Goal: Transaction & Acquisition: Purchase product/service

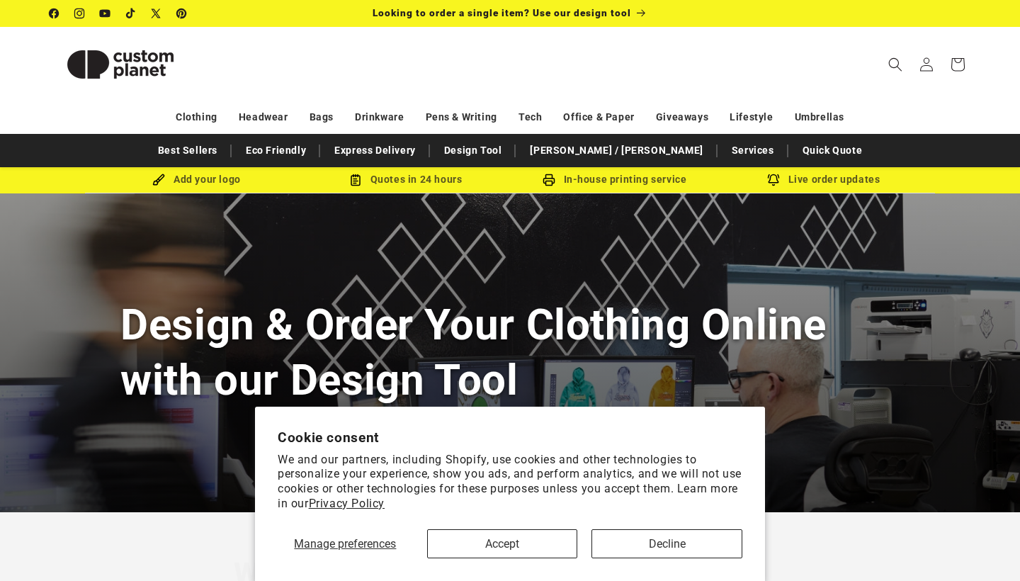
click at [552, 542] on button "Accept" at bounding box center [502, 543] width 151 height 29
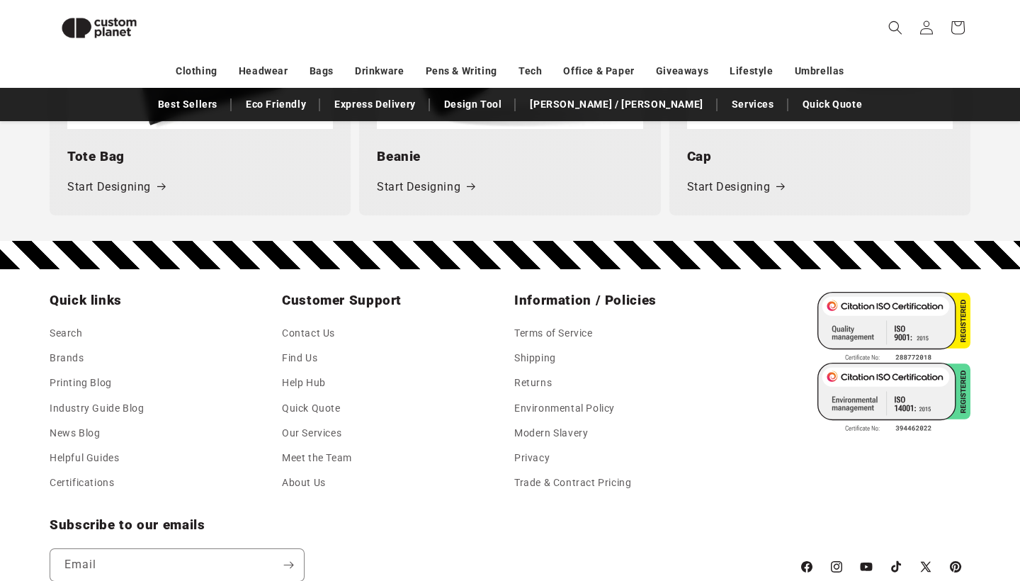
scroll to position [2078, 0]
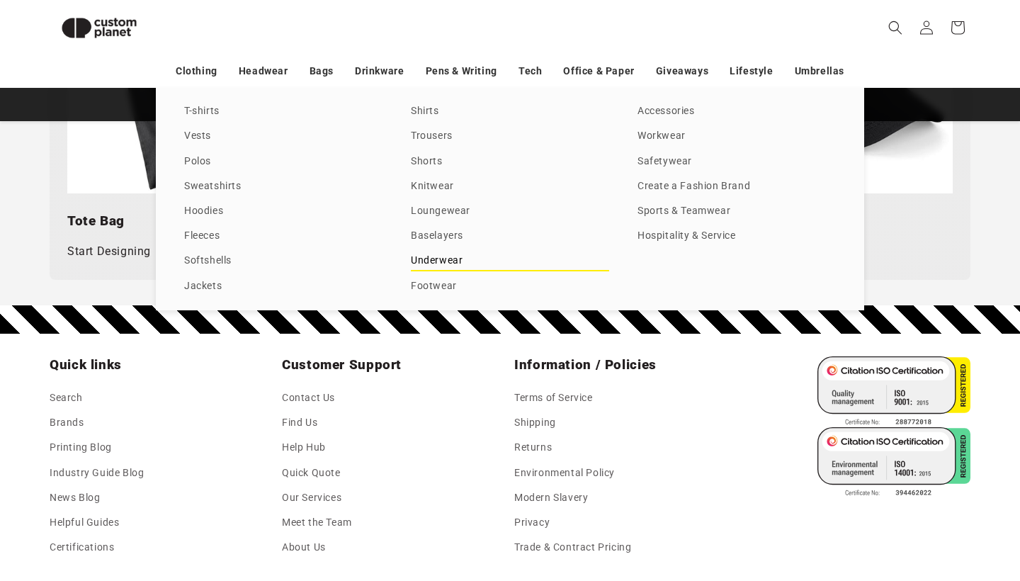
click at [448, 267] on link "Underwear" at bounding box center [510, 260] width 198 height 19
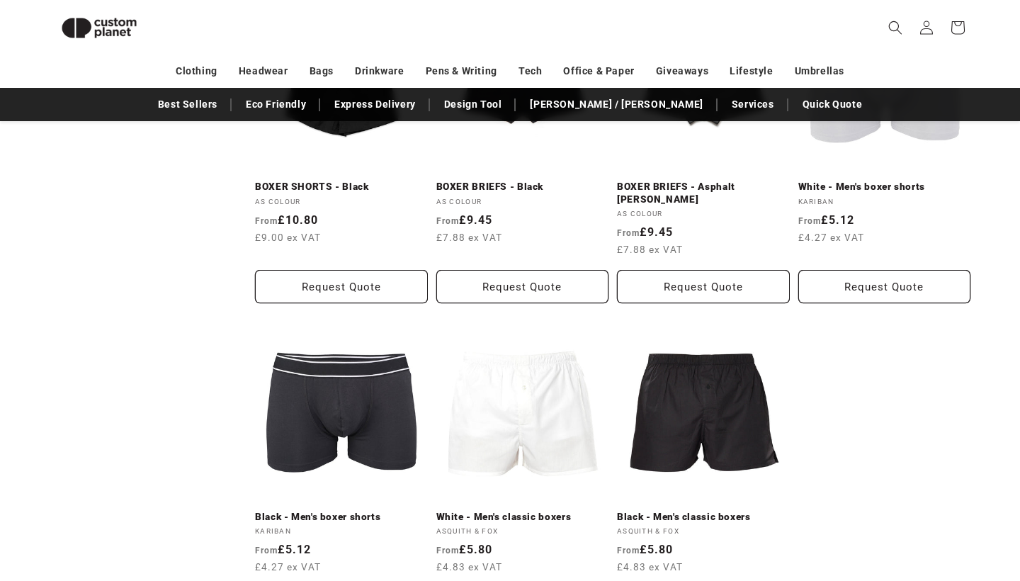
scroll to position [731, 0]
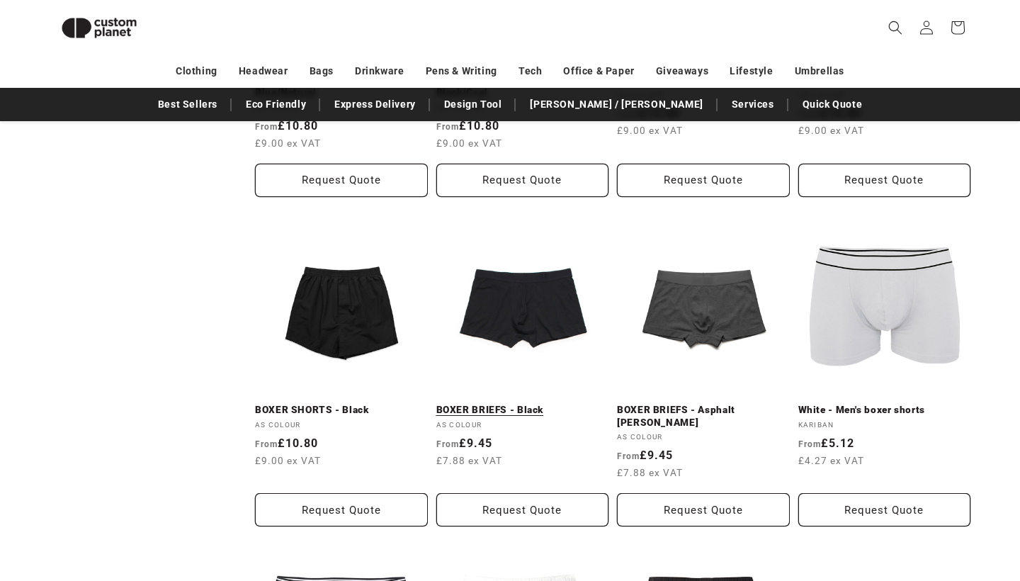
click at [532, 404] on link "BOXER BRIEFS - Black" at bounding box center [522, 410] width 173 height 13
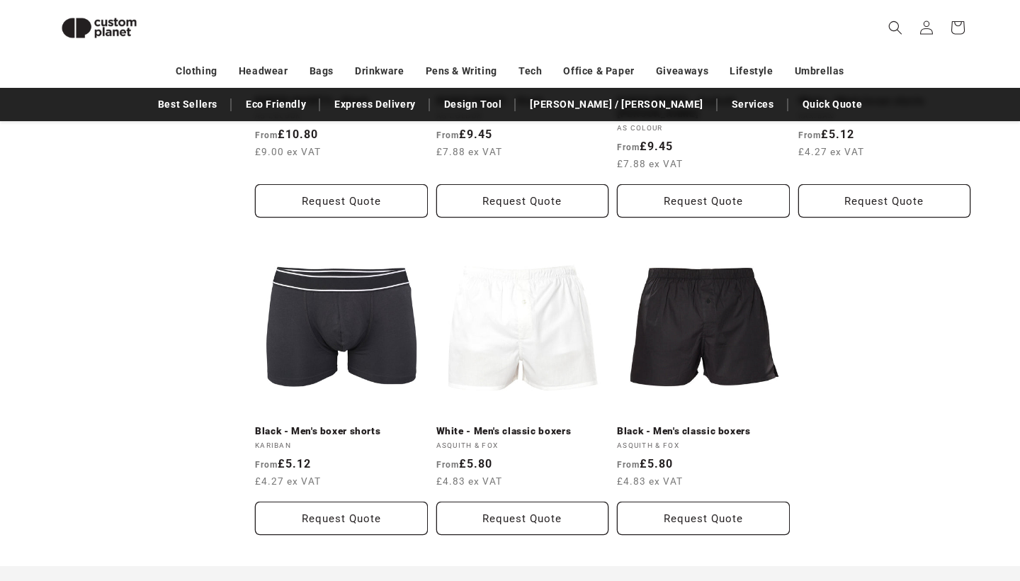
scroll to position [1042, 0]
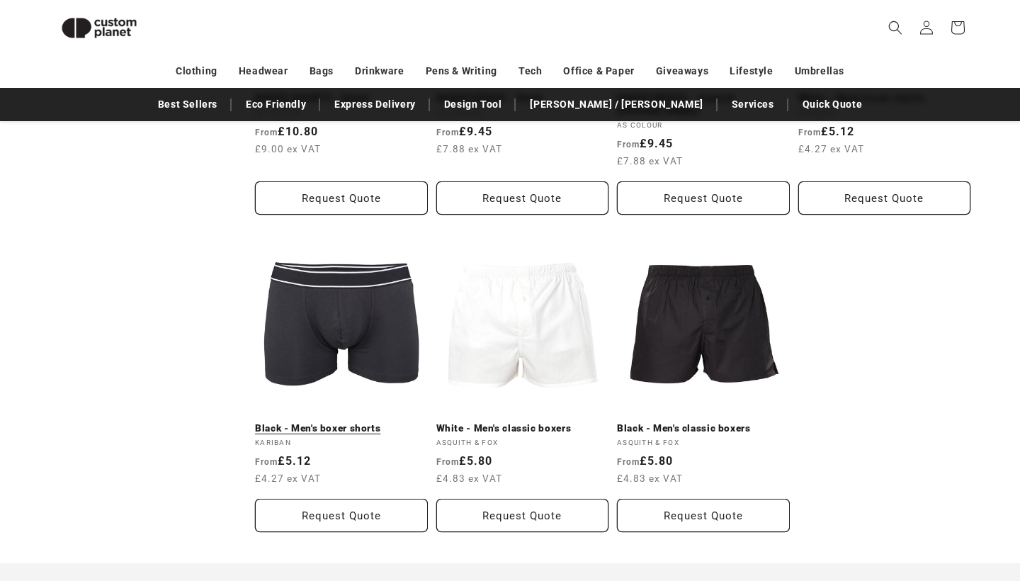
click at [355, 422] on link "Black - Men's boxer shorts" at bounding box center [341, 428] width 173 height 13
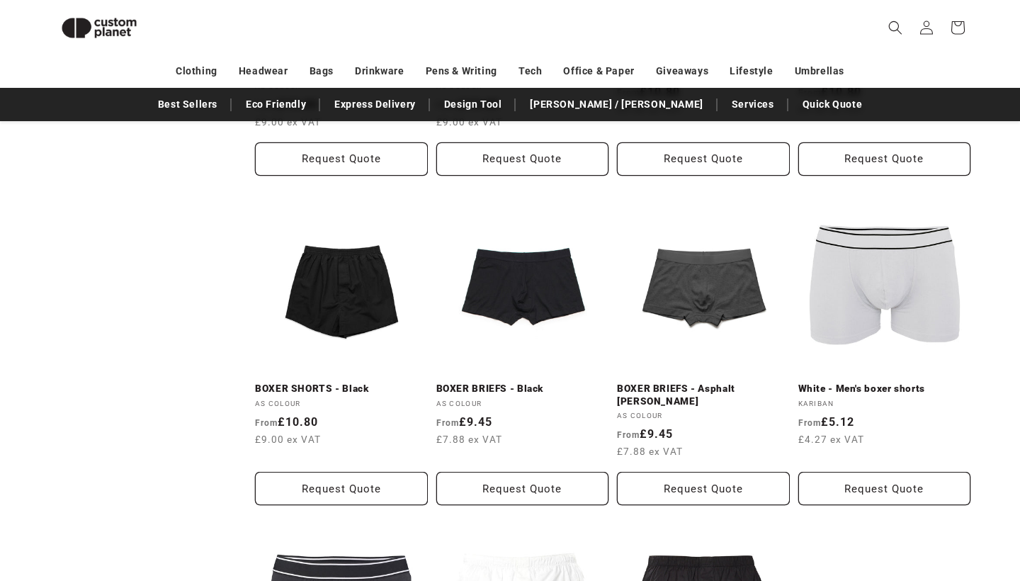
scroll to position [621, 0]
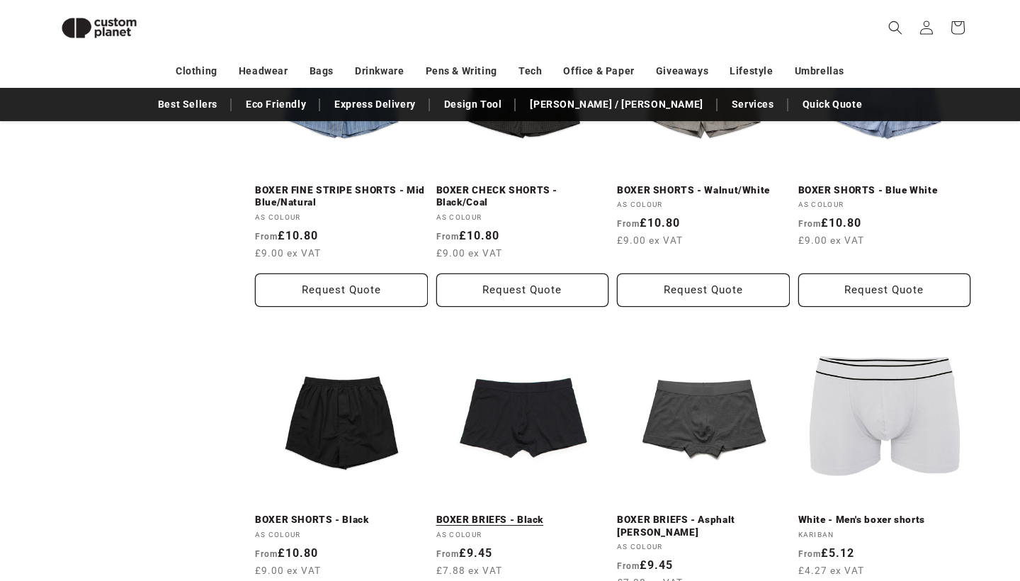
click at [494, 513] on link "BOXER BRIEFS - Black" at bounding box center [522, 519] width 173 height 13
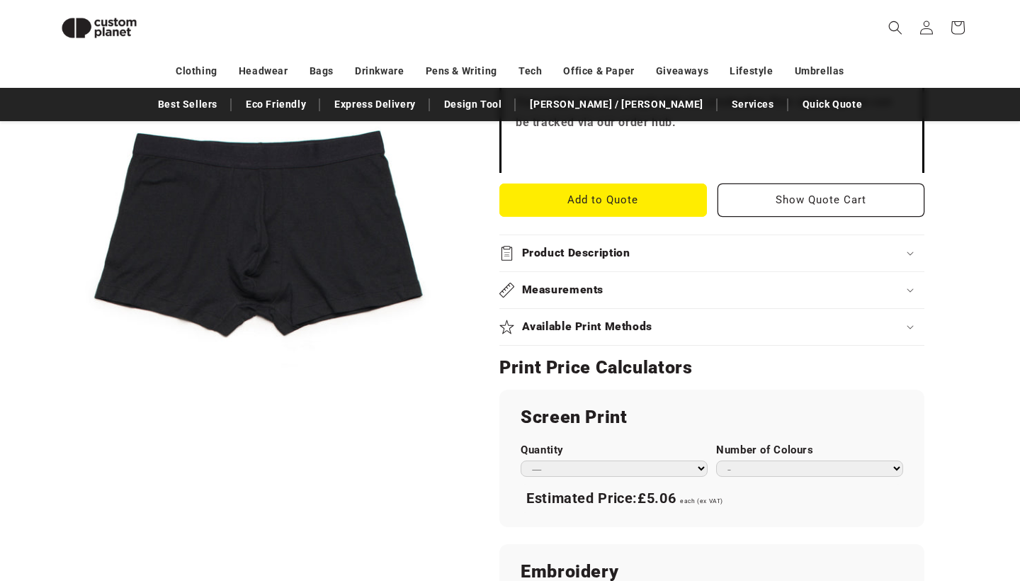
scroll to position [507, 0]
drag, startPoint x: 313, startPoint y: 268, endPoint x: 280, endPoint y: 268, distance: 33.3
click at [50, 435] on button "Open media 1 in modal" at bounding box center [50, 435] width 0 height 0
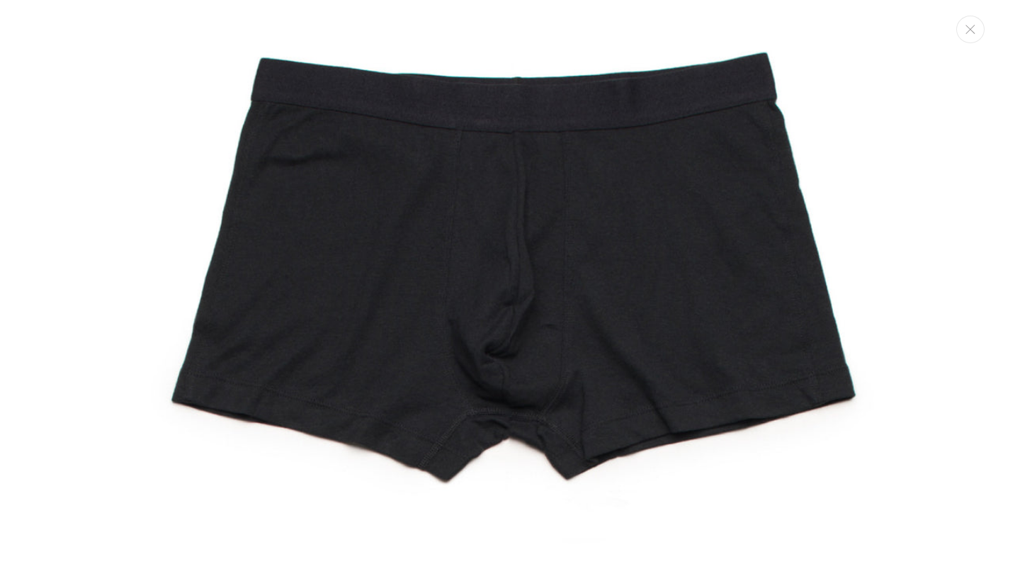
scroll to position [193, 0]
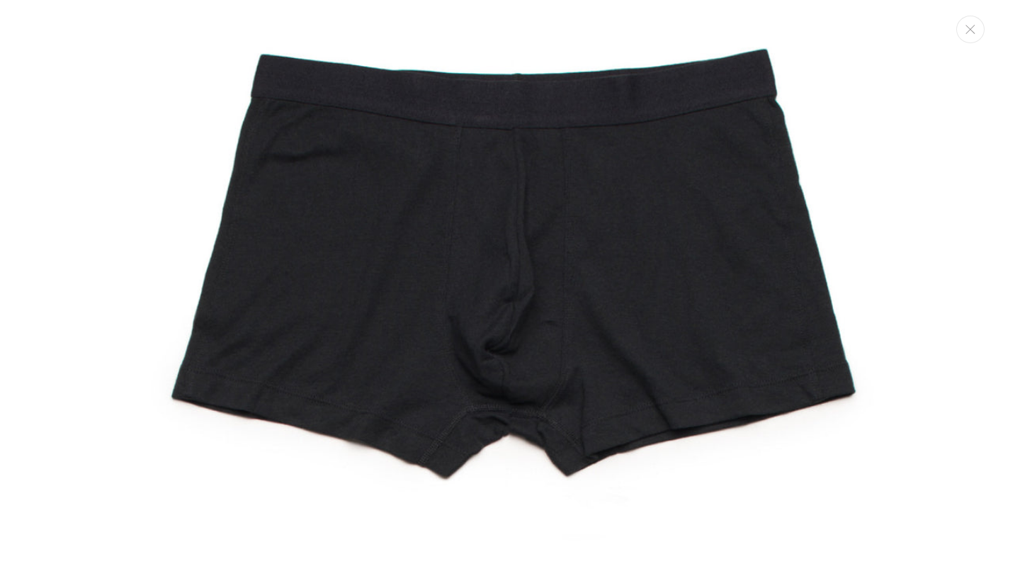
click at [787, 358] on img "Media gallery" at bounding box center [510, 253] width 864 height 864
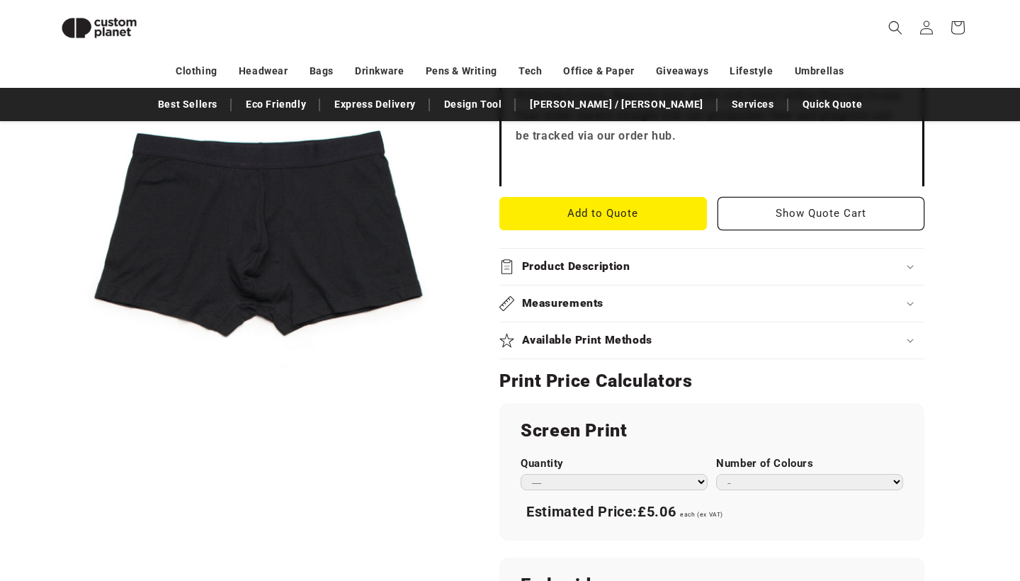
scroll to position [480, 0]
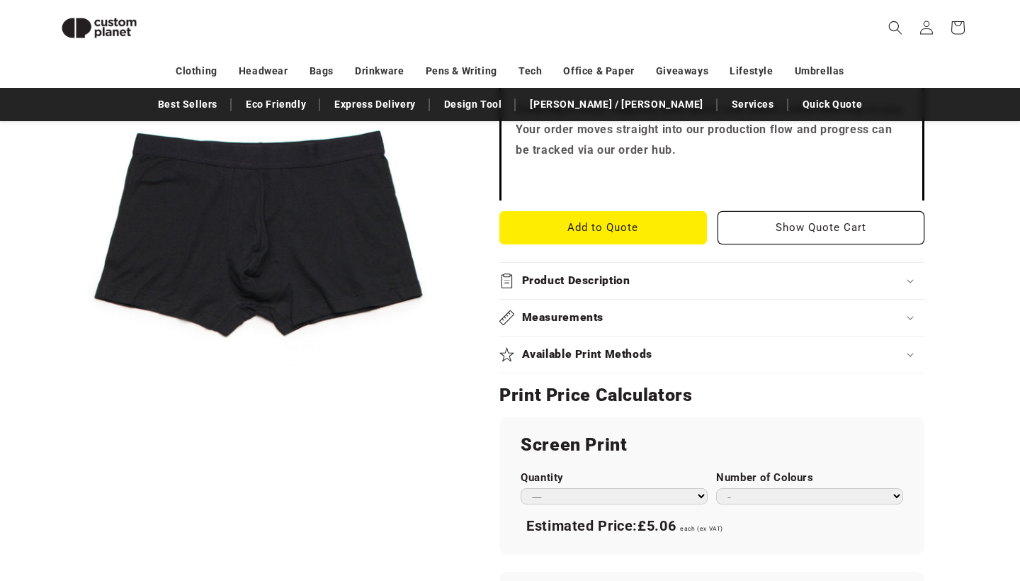
click at [593, 341] on summary "Available Print Methods" at bounding box center [711, 354] width 425 height 36
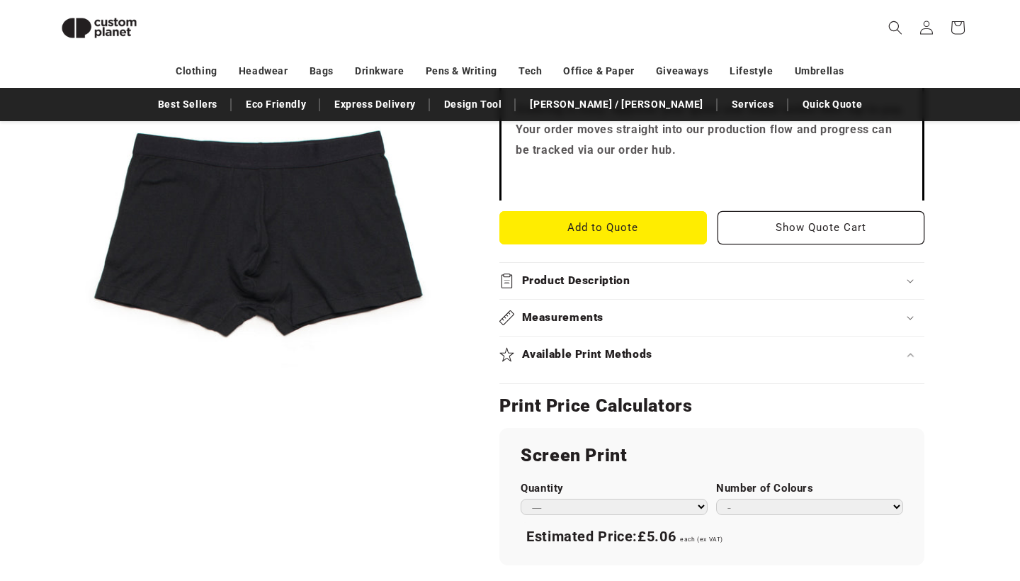
click at [593, 341] on summary "Available Print Methods" at bounding box center [711, 354] width 425 height 36
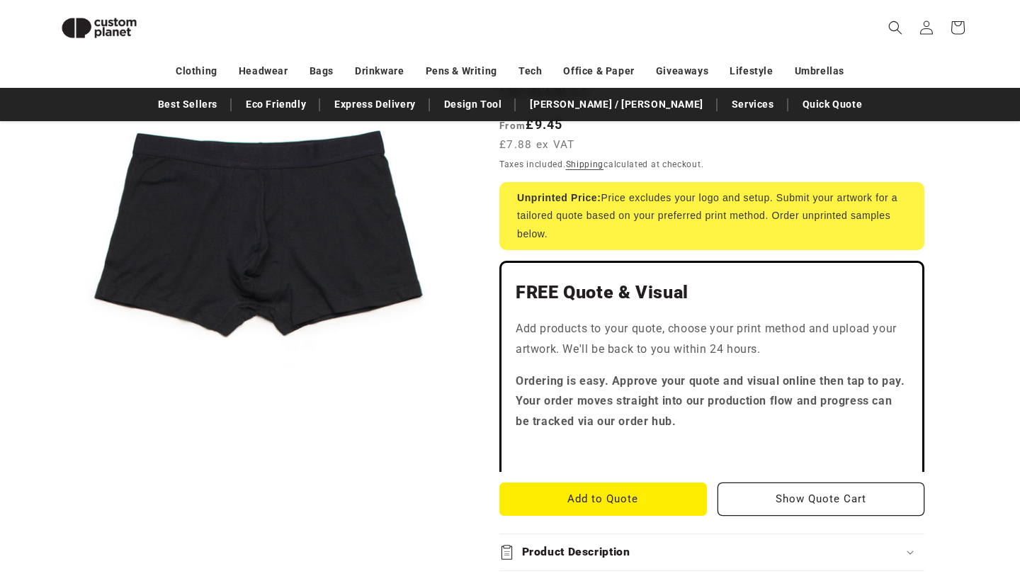
scroll to position [206, 0]
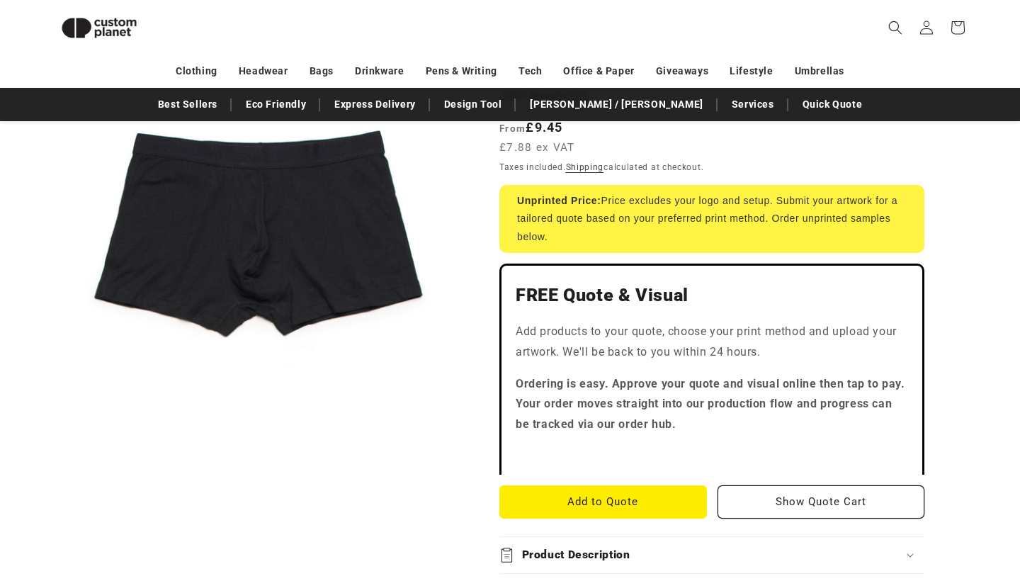
click at [50, 435] on button "Open media 1 in modal" at bounding box center [50, 435] width 0 height 0
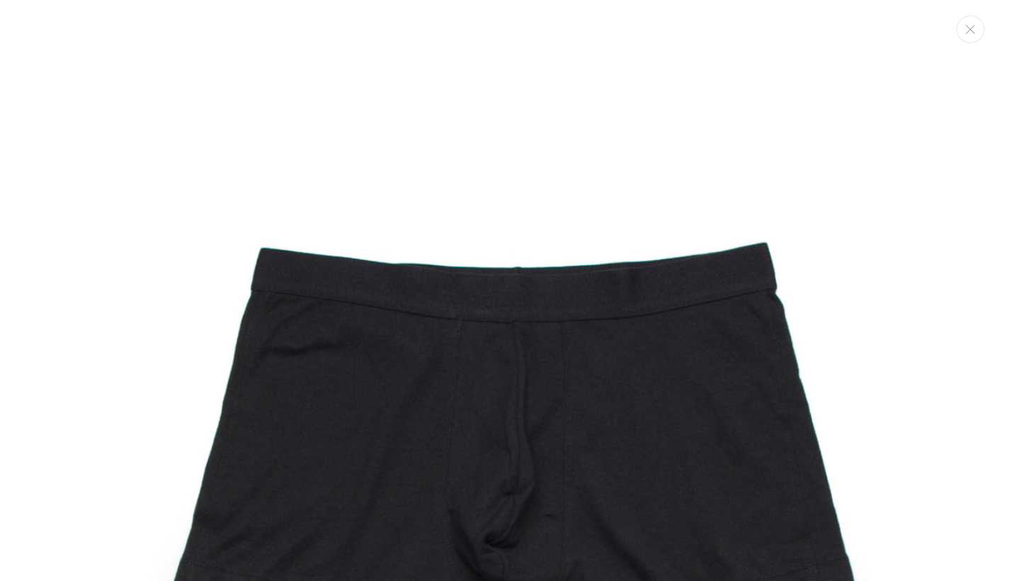
scroll to position [14, 0]
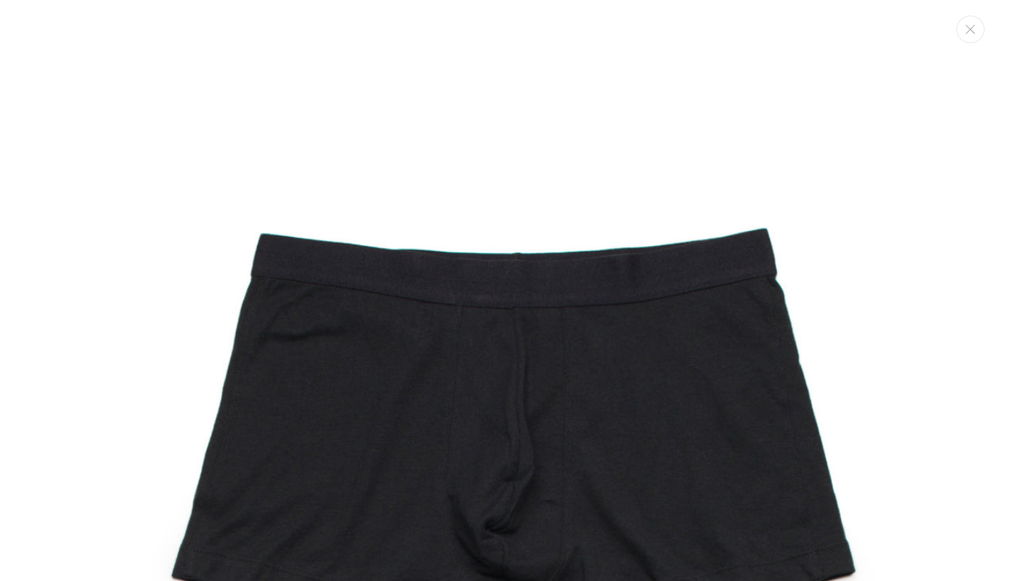
click at [921, 154] on img "Media gallery" at bounding box center [510, 432] width 864 height 864
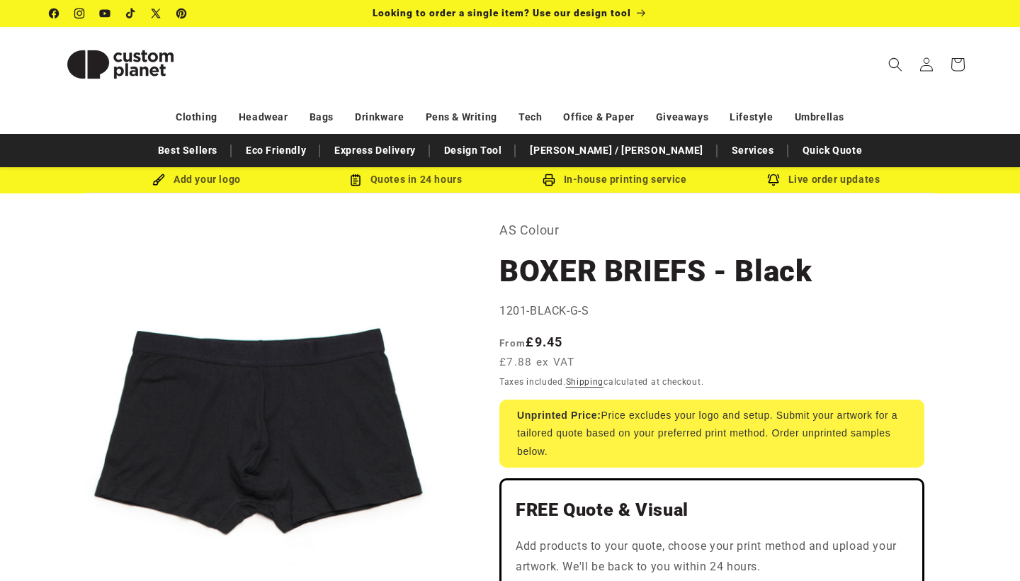
scroll to position [0, 0]
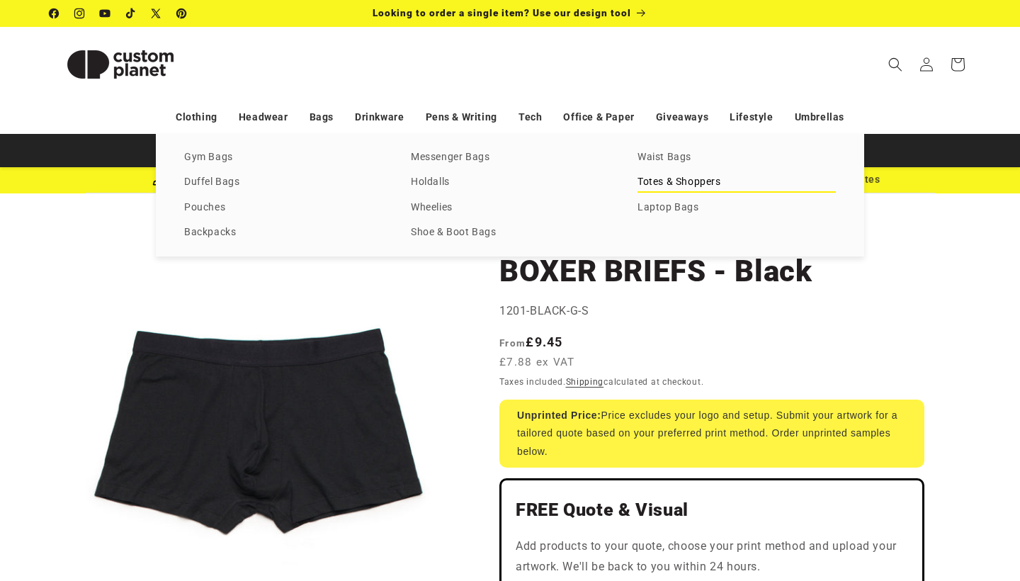
click at [674, 185] on link "Totes & Shoppers" at bounding box center [736, 182] width 198 height 19
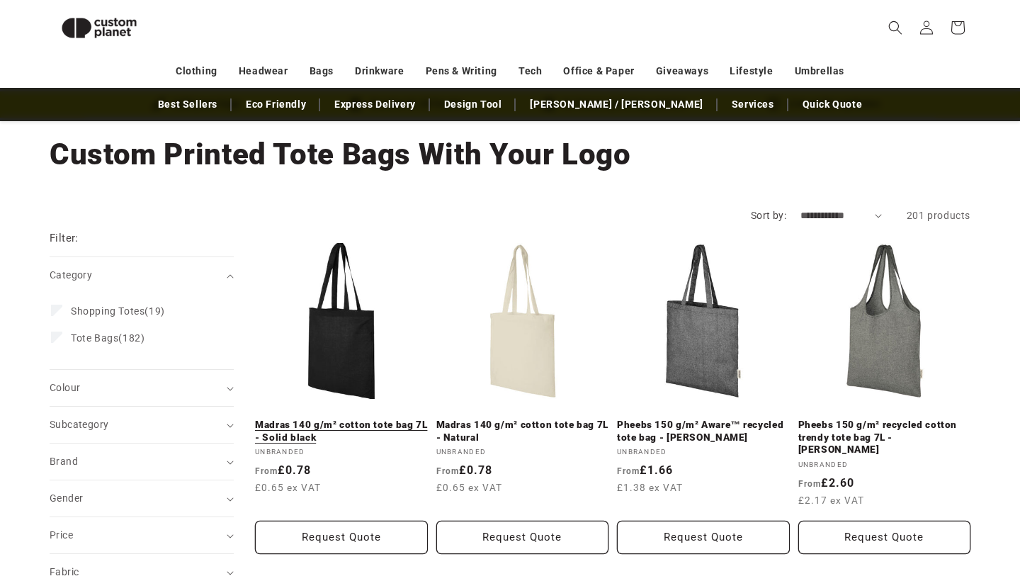
scroll to position [55, 0]
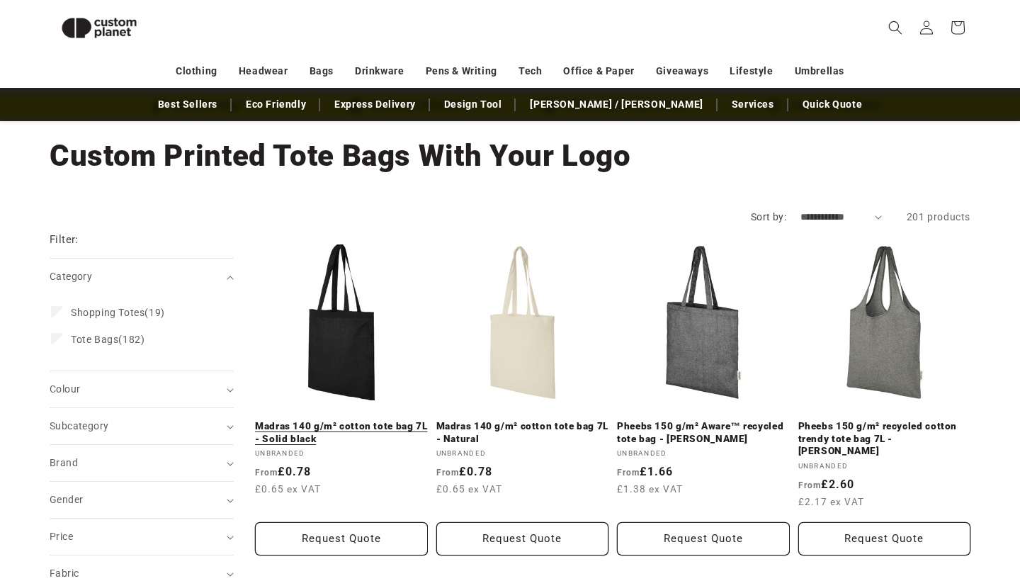
click at [349, 420] on link "Madras 140 g/m² cotton tote bag 7L - Solid black" at bounding box center [341, 432] width 173 height 25
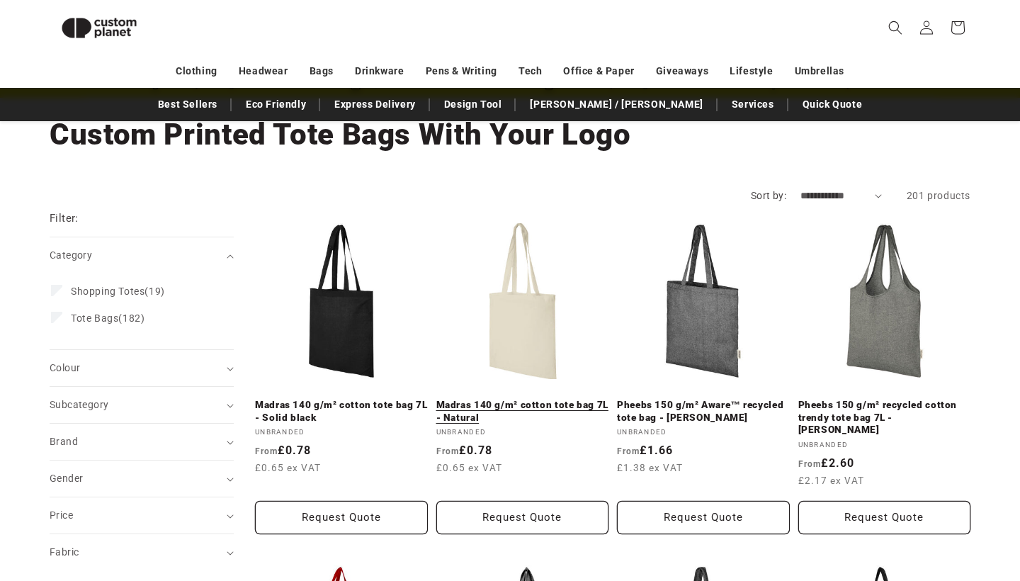
scroll to position [80, 0]
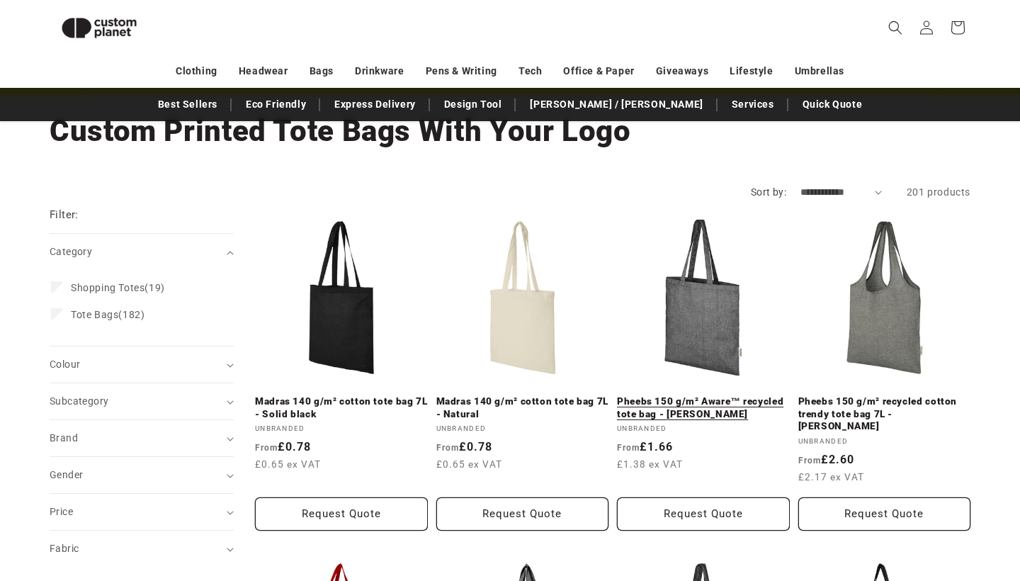
click at [697, 395] on link "Pheebs 150 g/m² Aware™ recycled tote bag - Heather black" at bounding box center [703, 407] width 173 height 25
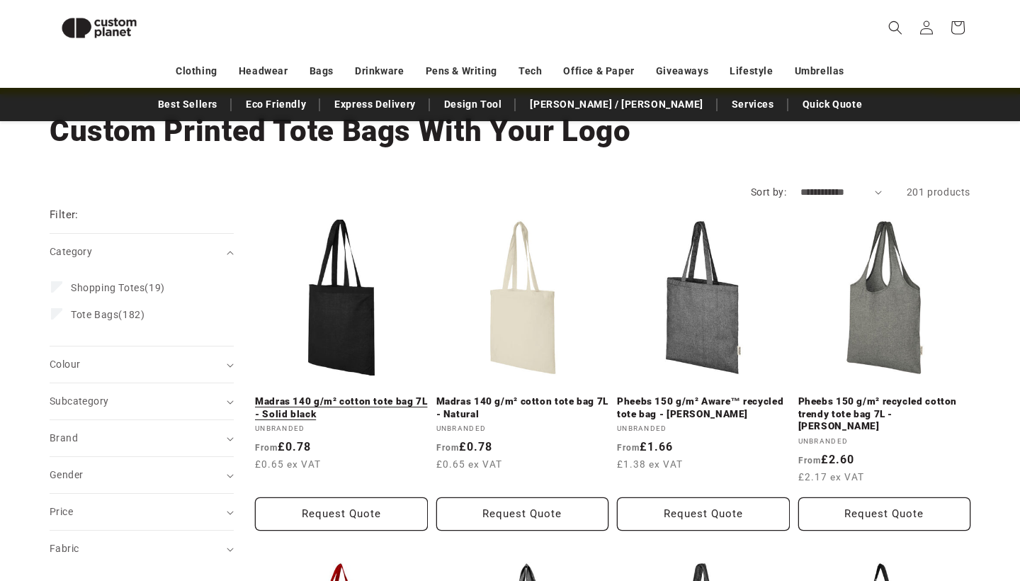
click at [349, 395] on link "Madras 140 g/m² cotton tote bag 7L - Solid black" at bounding box center [341, 407] width 173 height 25
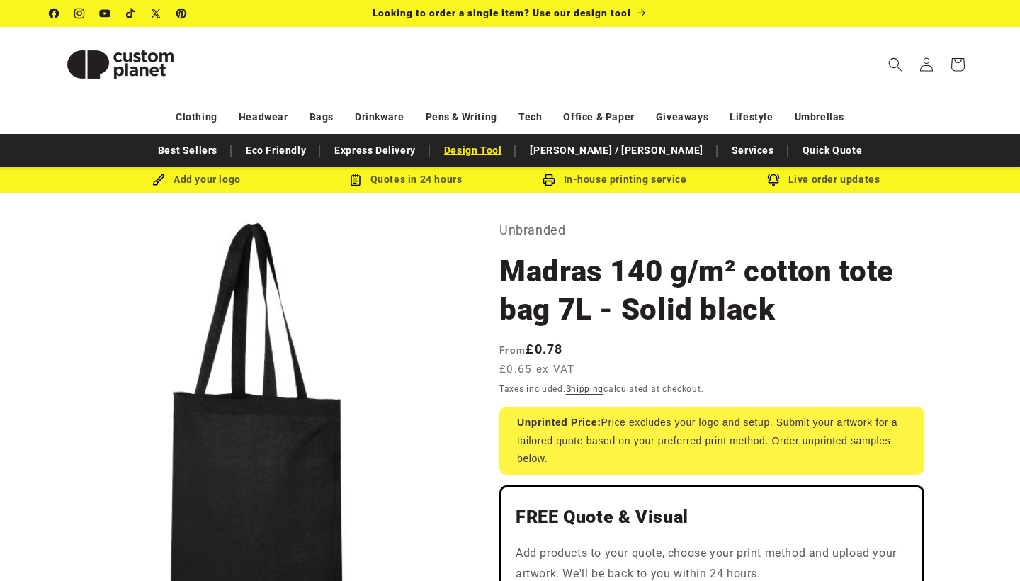
click at [506, 154] on link "Design Tool" at bounding box center [473, 150] width 72 height 25
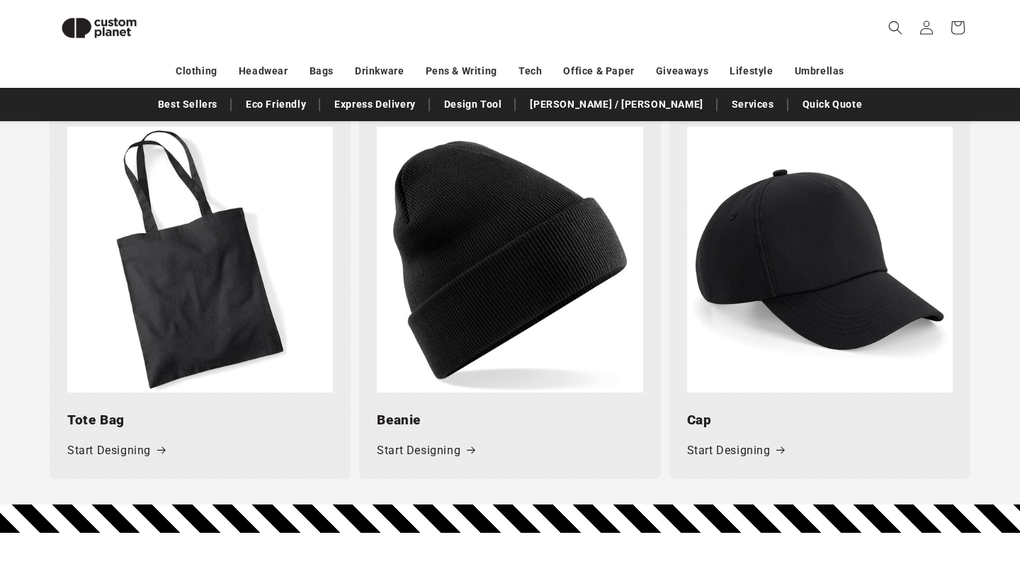
scroll to position [1881, 0]
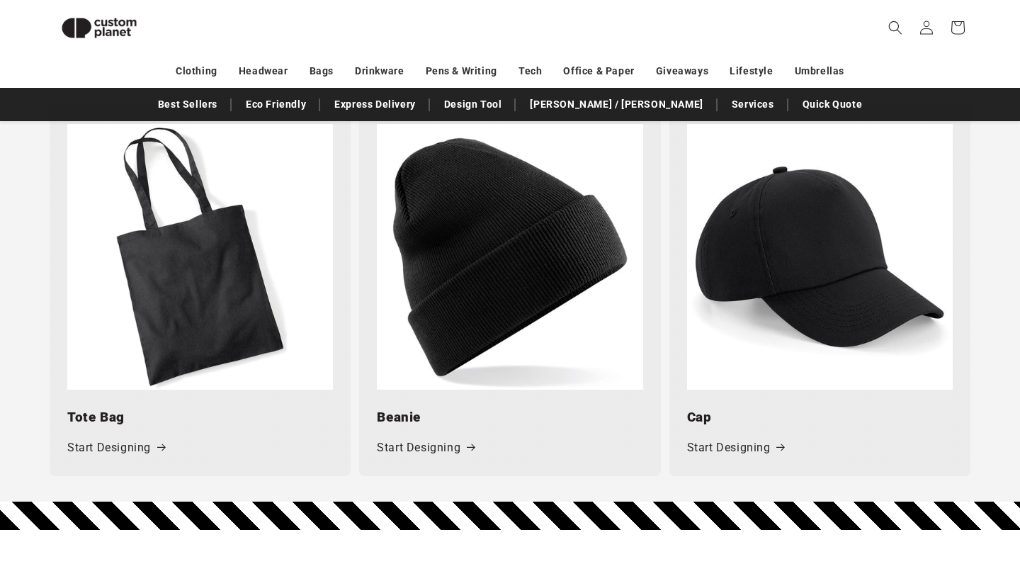
click at [242, 299] on img at bounding box center [200, 257] width 266 height 266
click at [129, 440] on link "Start Designing" at bounding box center [116, 448] width 98 height 21
